Goal: Navigation & Orientation: Find specific page/section

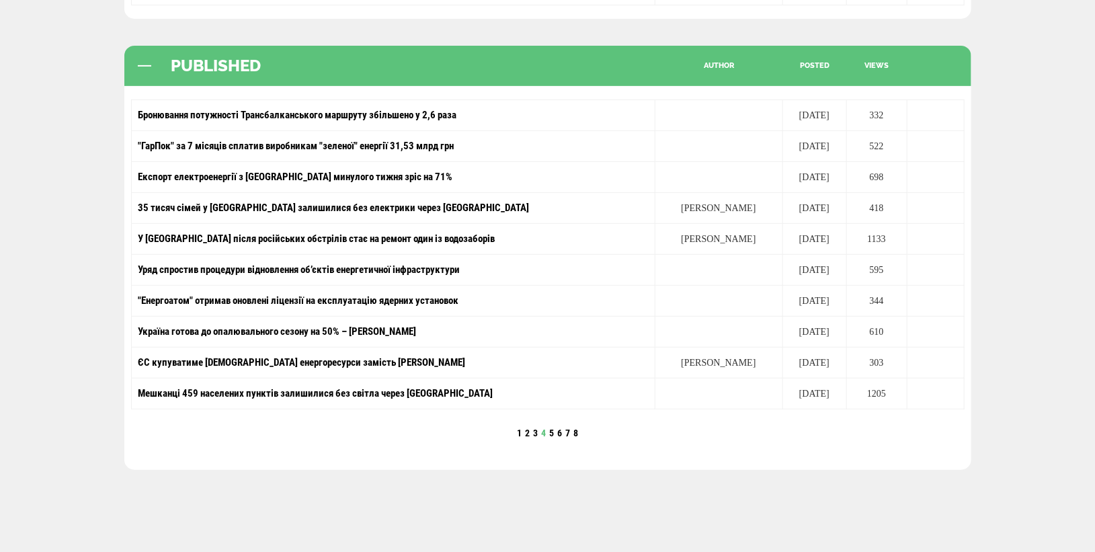
scroll to position [253, 0]
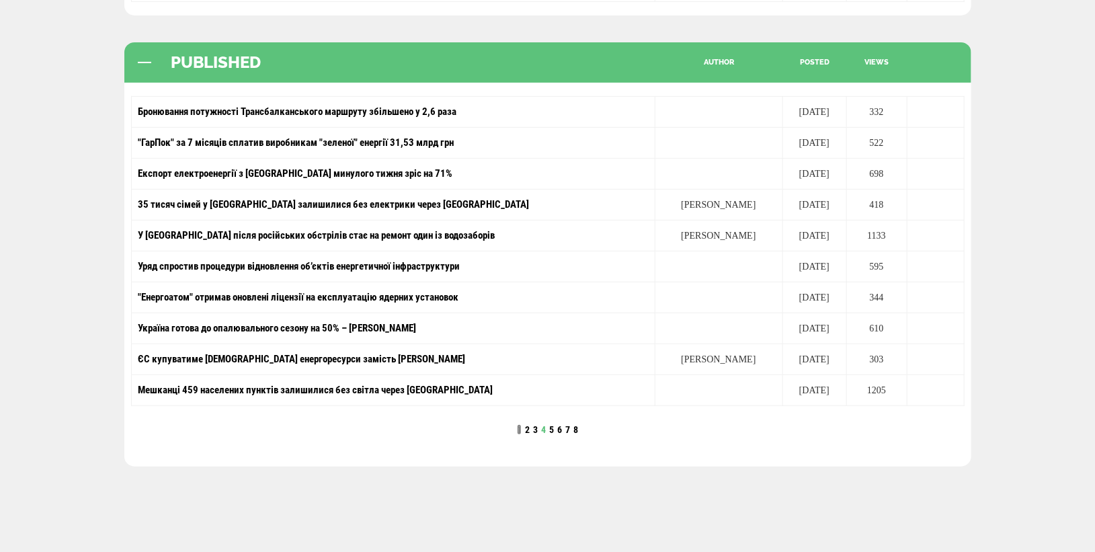
click at [519, 424] on link "1" at bounding box center [519, 429] width 5 height 11
